Goal: Task Accomplishment & Management: Manage account settings

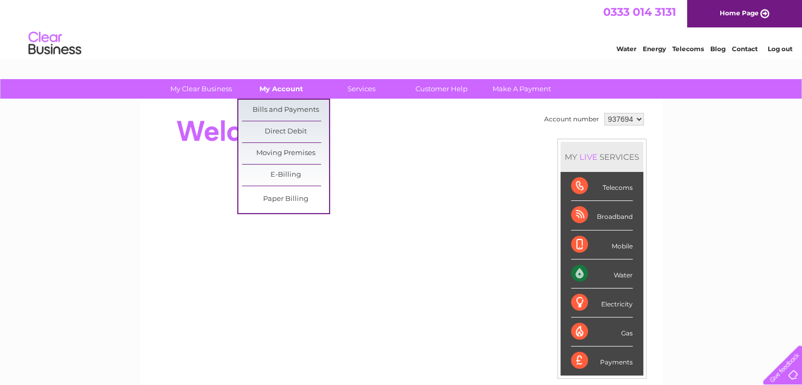
click at [287, 88] on link "My Account" at bounding box center [281, 89] width 87 height 20
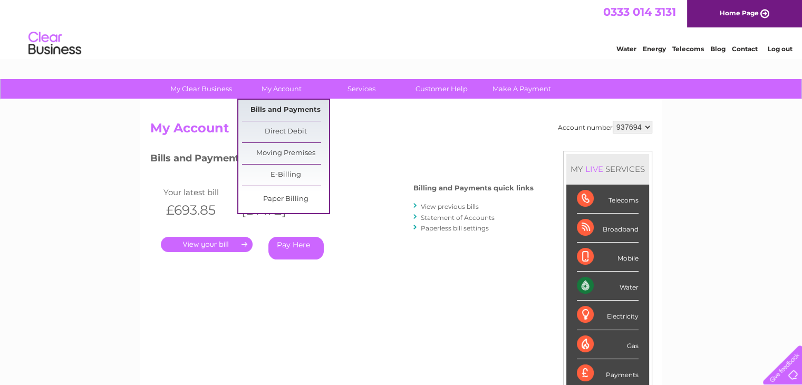
click at [282, 108] on link "Bills and Payments" at bounding box center [285, 110] width 87 height 21
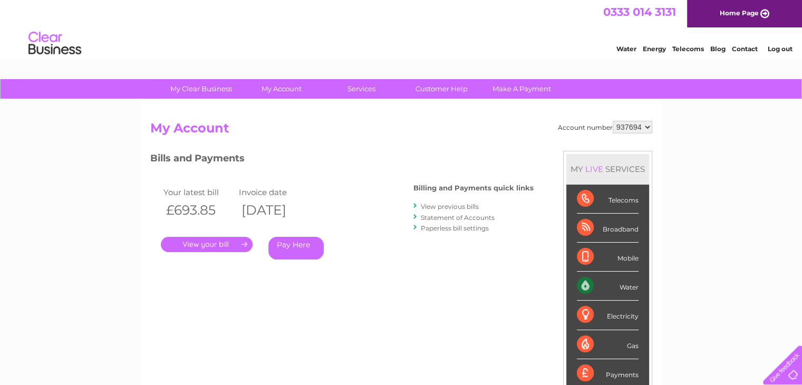
click at [205, 246] on link "." at bounding box center [207, 244] width 92 height 15
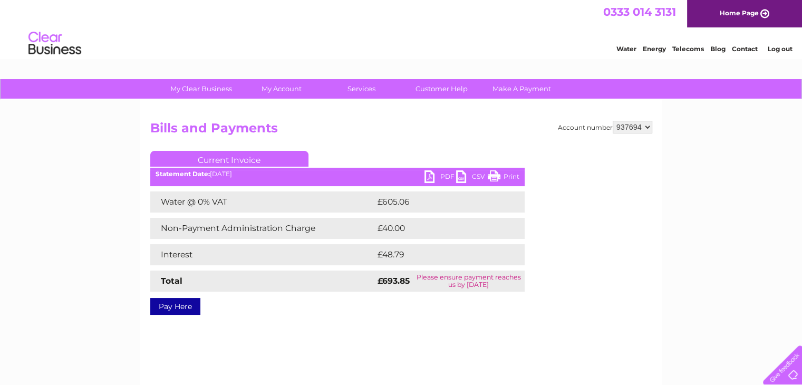
click at [441, 176] on link "PDF" at bounding box center [440, 177] width 32 height 15
